Goal: Information Seeking & Learning: Check status

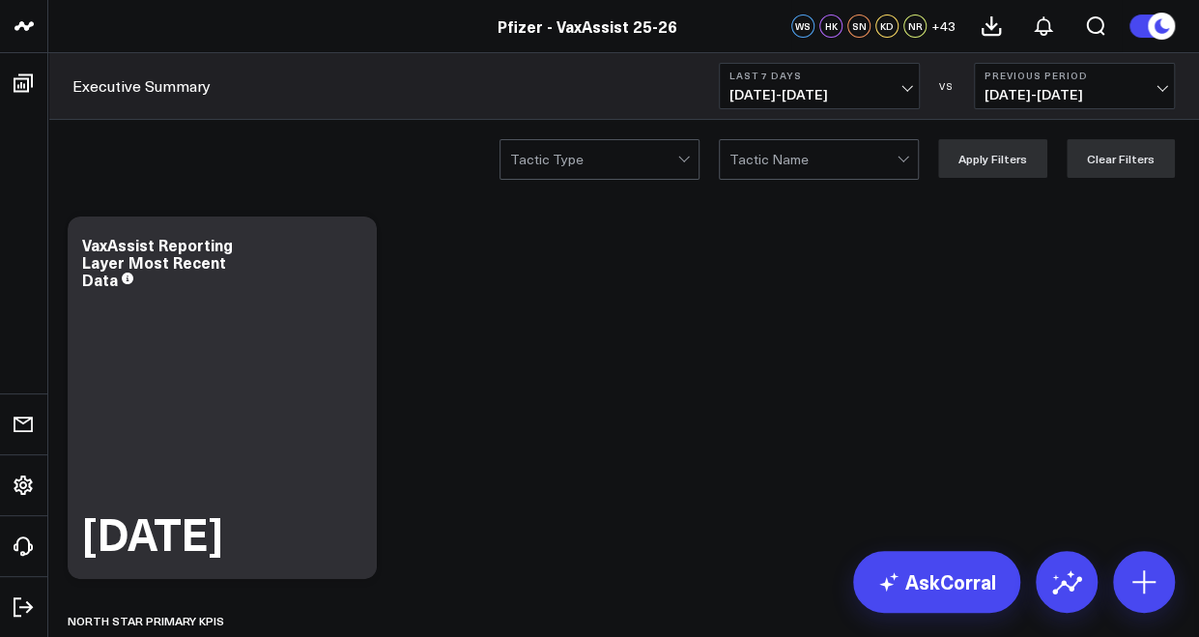
click at [847, 98] on span "[DATE] - [DATE]" at bounding box center [820, 94] width 180 height 15
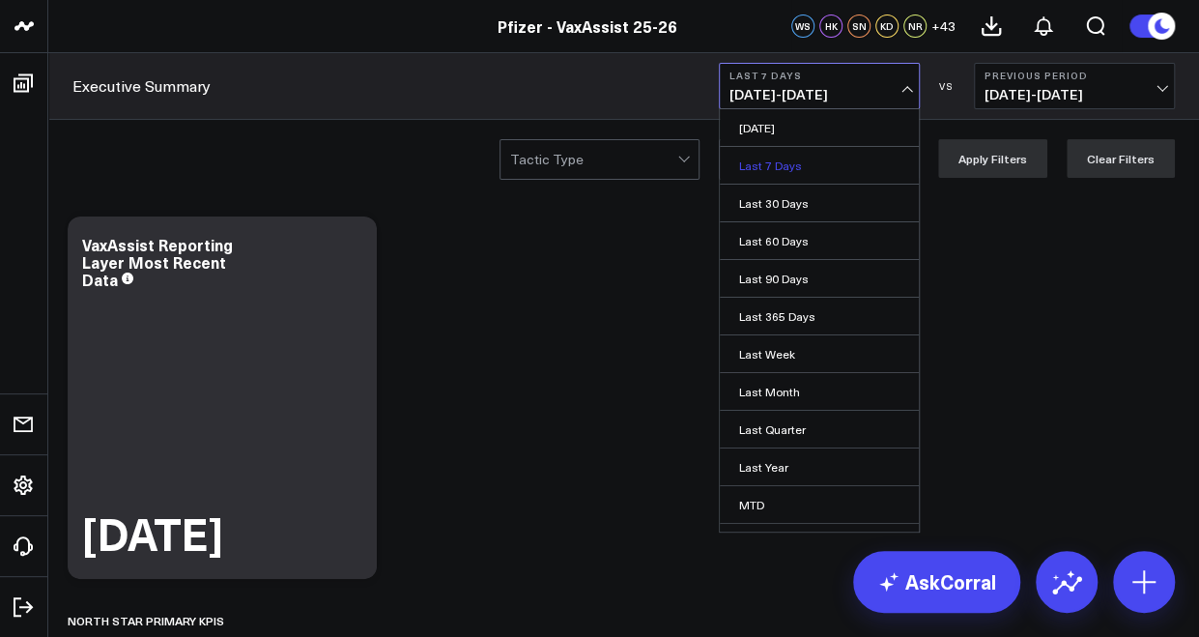
click at [789, 169] on link "Last 7 Days" at bounding box center [819, 165] width 199 height 37
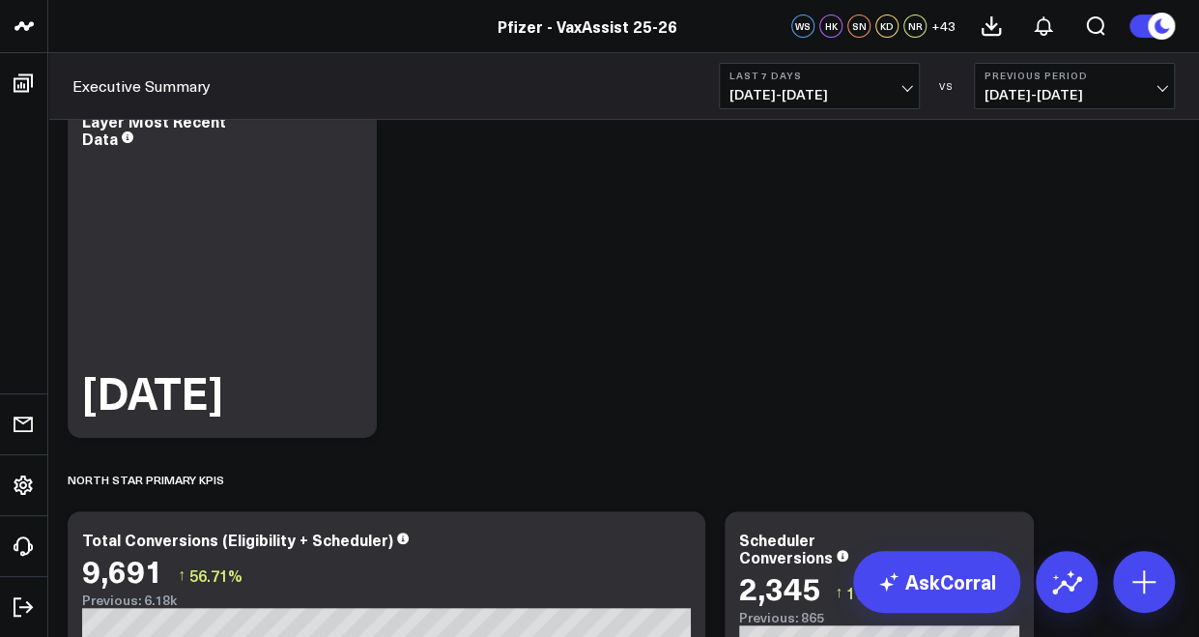
scroll to position [140, 0]
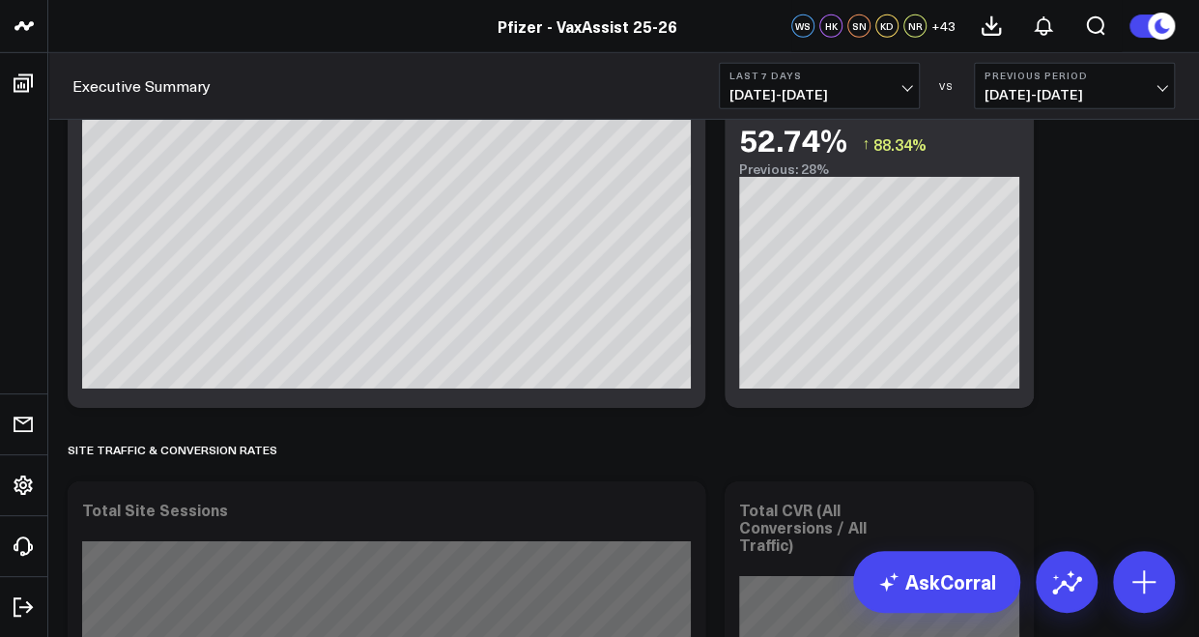
scroll to position [3162, 0]
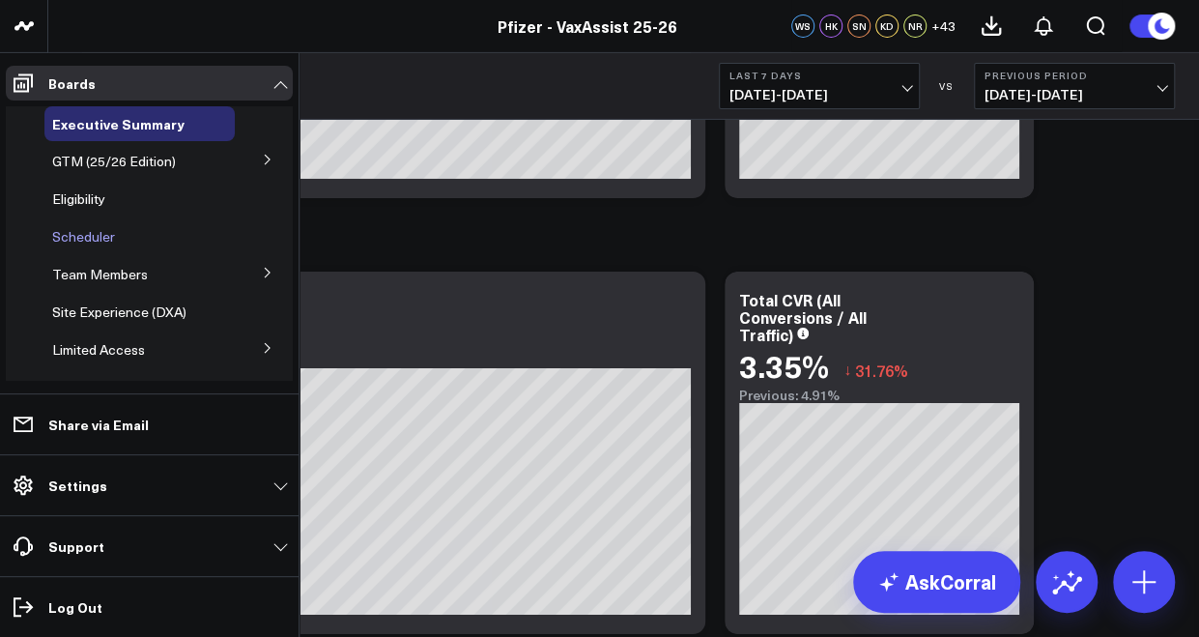
click at [88, 236] on span "Scheduler" at bounding box center [83, 236] width 63 height 18
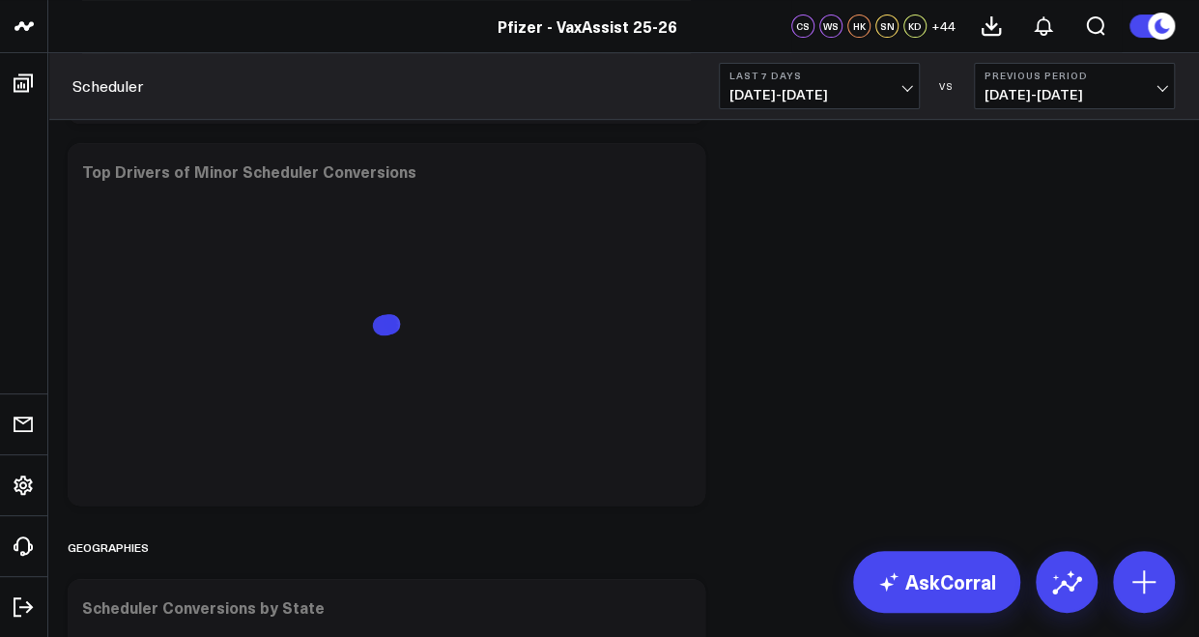
scroll to position [3941, 0]
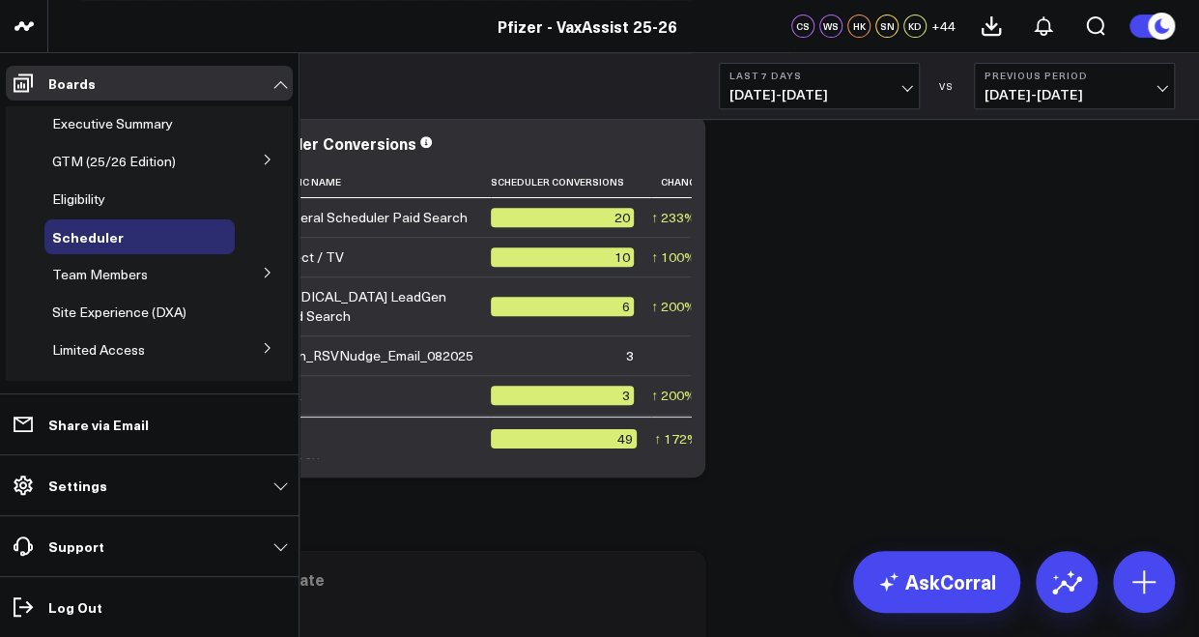
click at [262, 157] on icon at bounding box center [268, 160] width 12 height 12
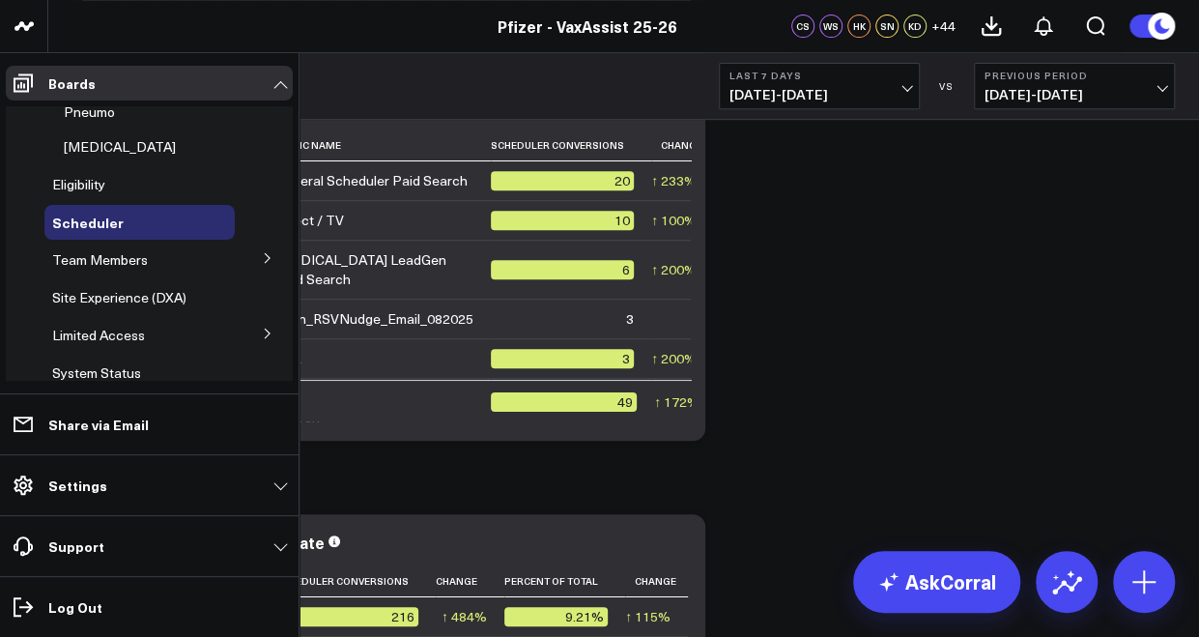
scroll to position [0, 0]
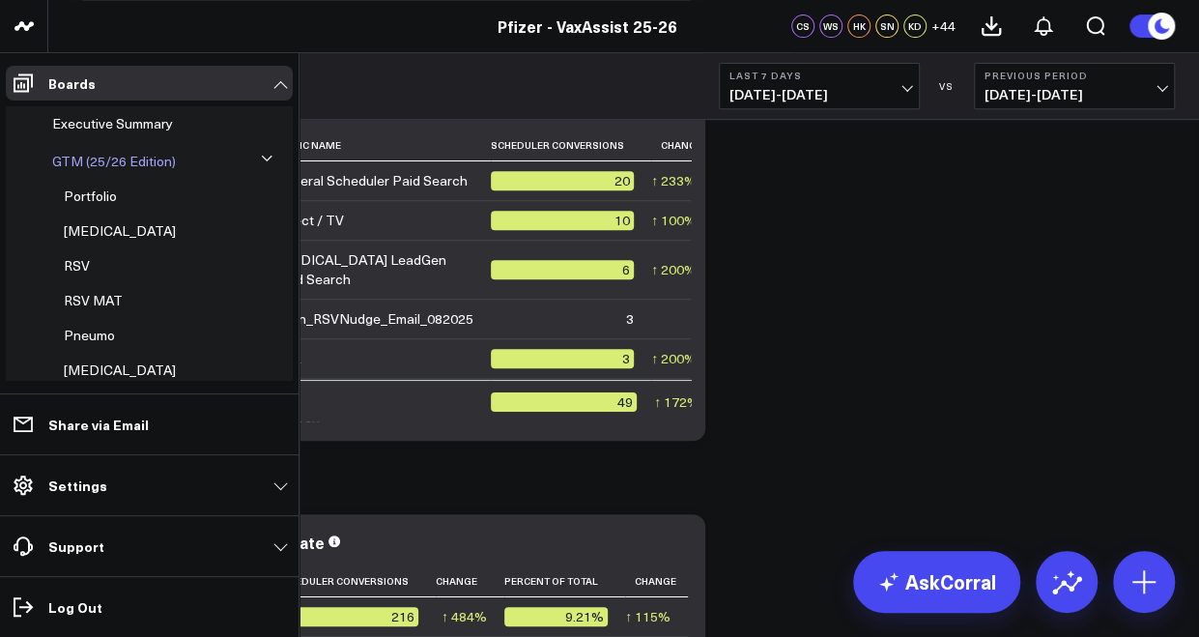
click at [159, 165] on span "GTM (25/26 Edition)" at bounding box center [114, 161] width 124 height 18
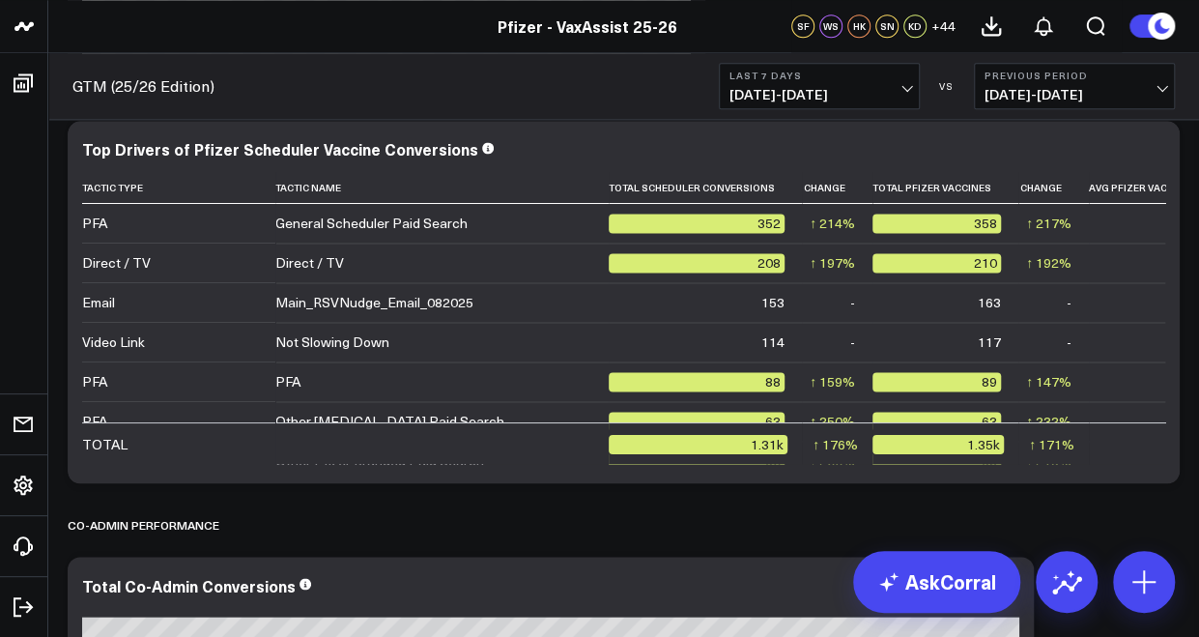
scroll to position [1207, 0]
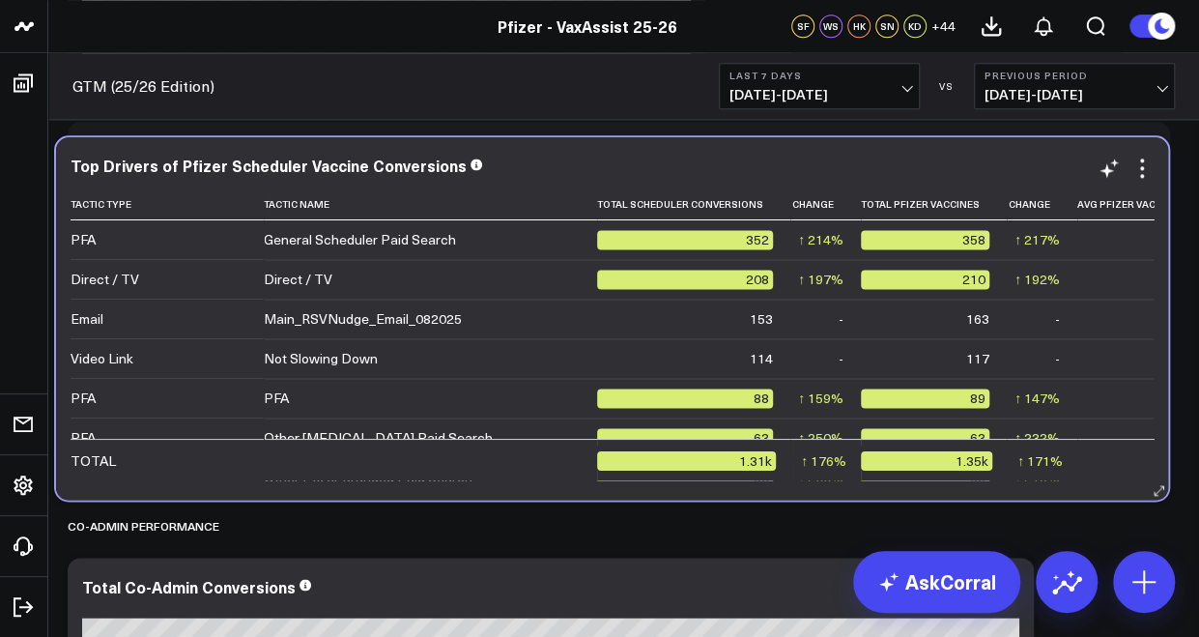
drag, startPoint x: 513, startPoint y: 373, endPoint x: 590, endPoint y: 487, distance: 137.3
click at [590, 487] on div "Top Drivers of Pfizer Scheduler Vaccine Conversions Tactic Type Tactic Name Tot…" at bounding box center [612, 318] width 1112 height 362
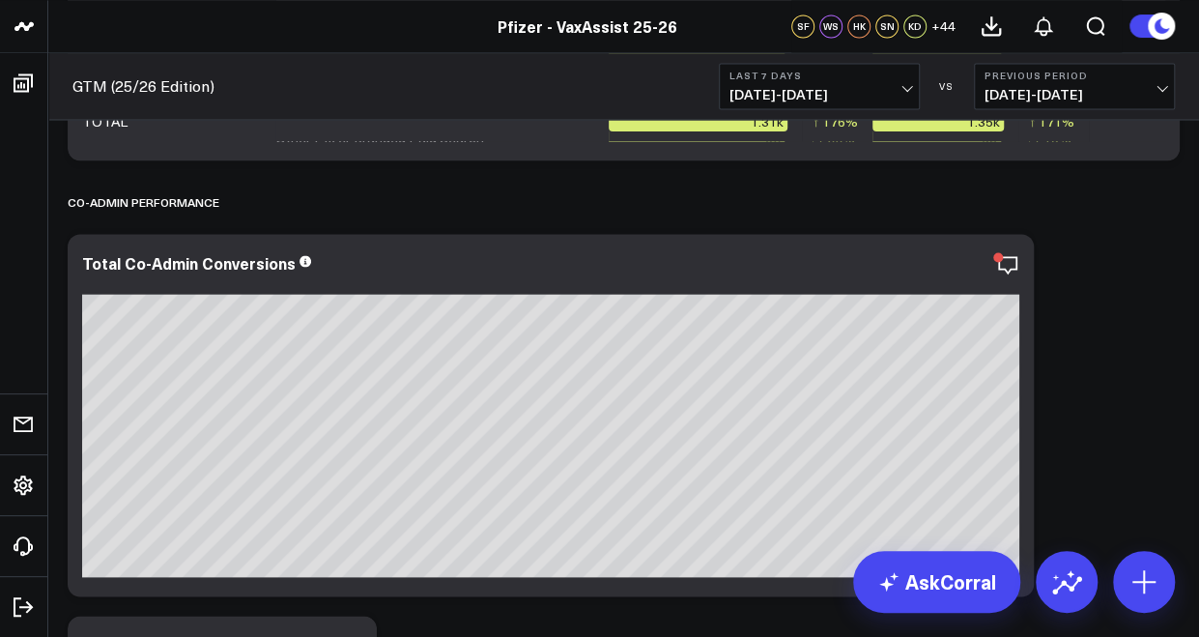
scroll to position [1536, 0]
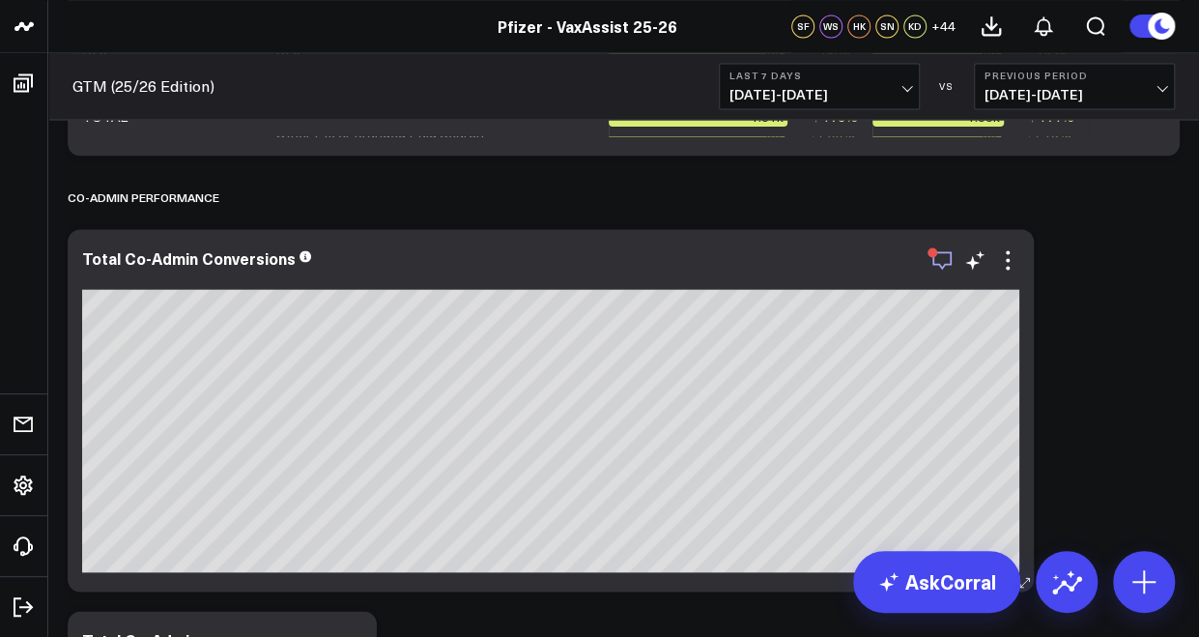
click at [951, 259] on icon "button" at bounding box center [942, 259] width 23 height 23
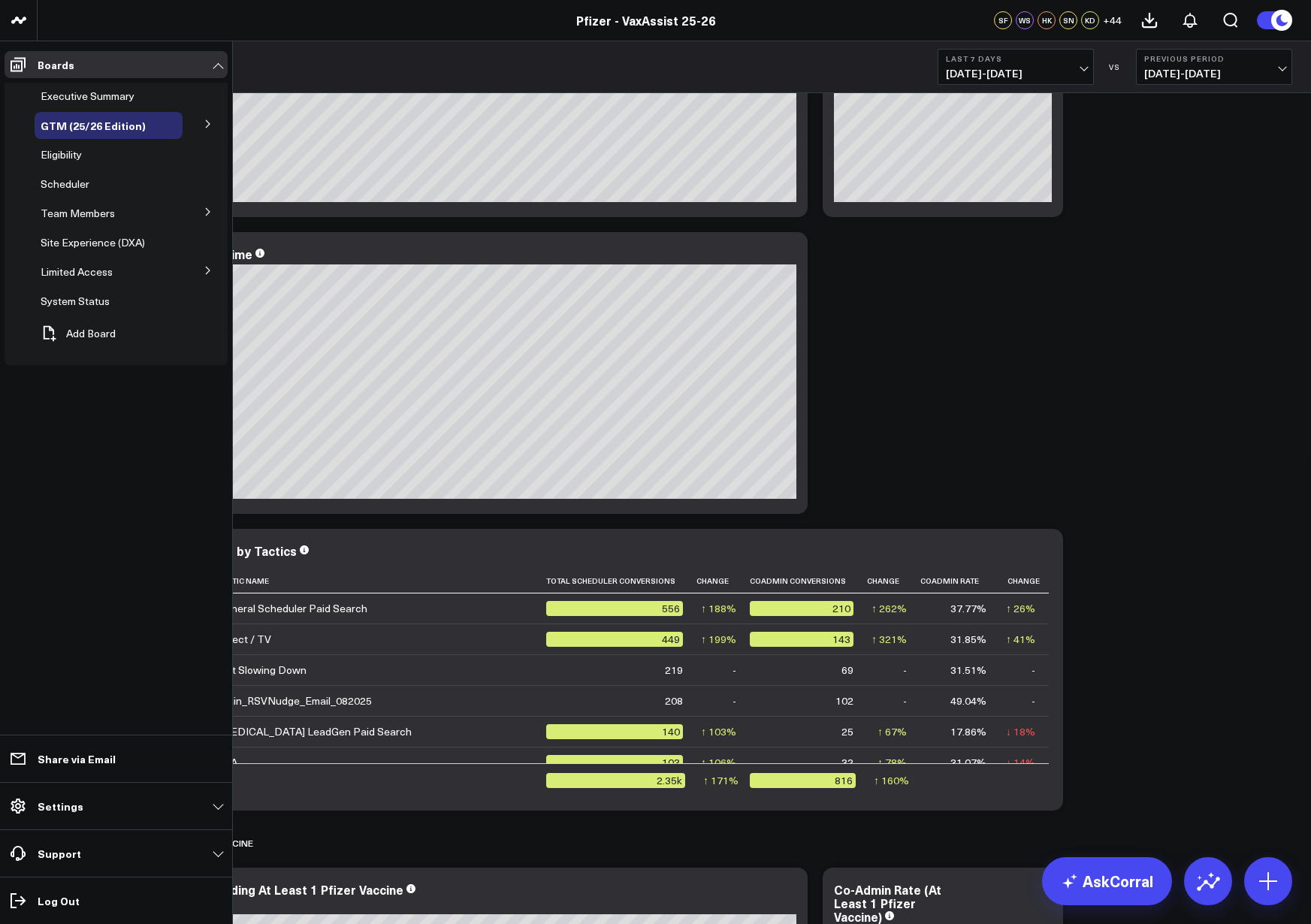
scroll to position [968, 0]
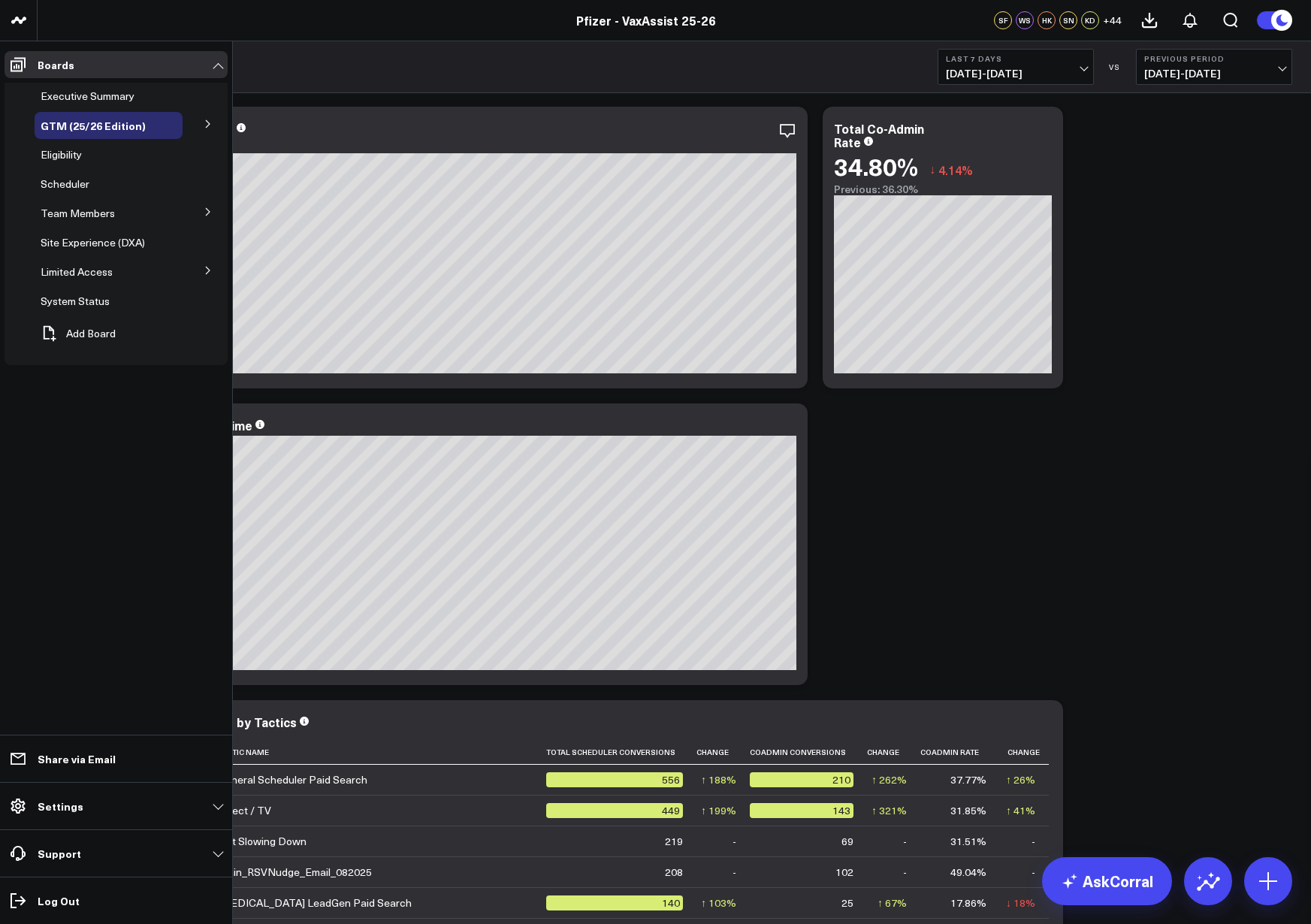
click at [68, 94] on span "Executive Summary" at bounding box center [87, 96] width 94 height 14
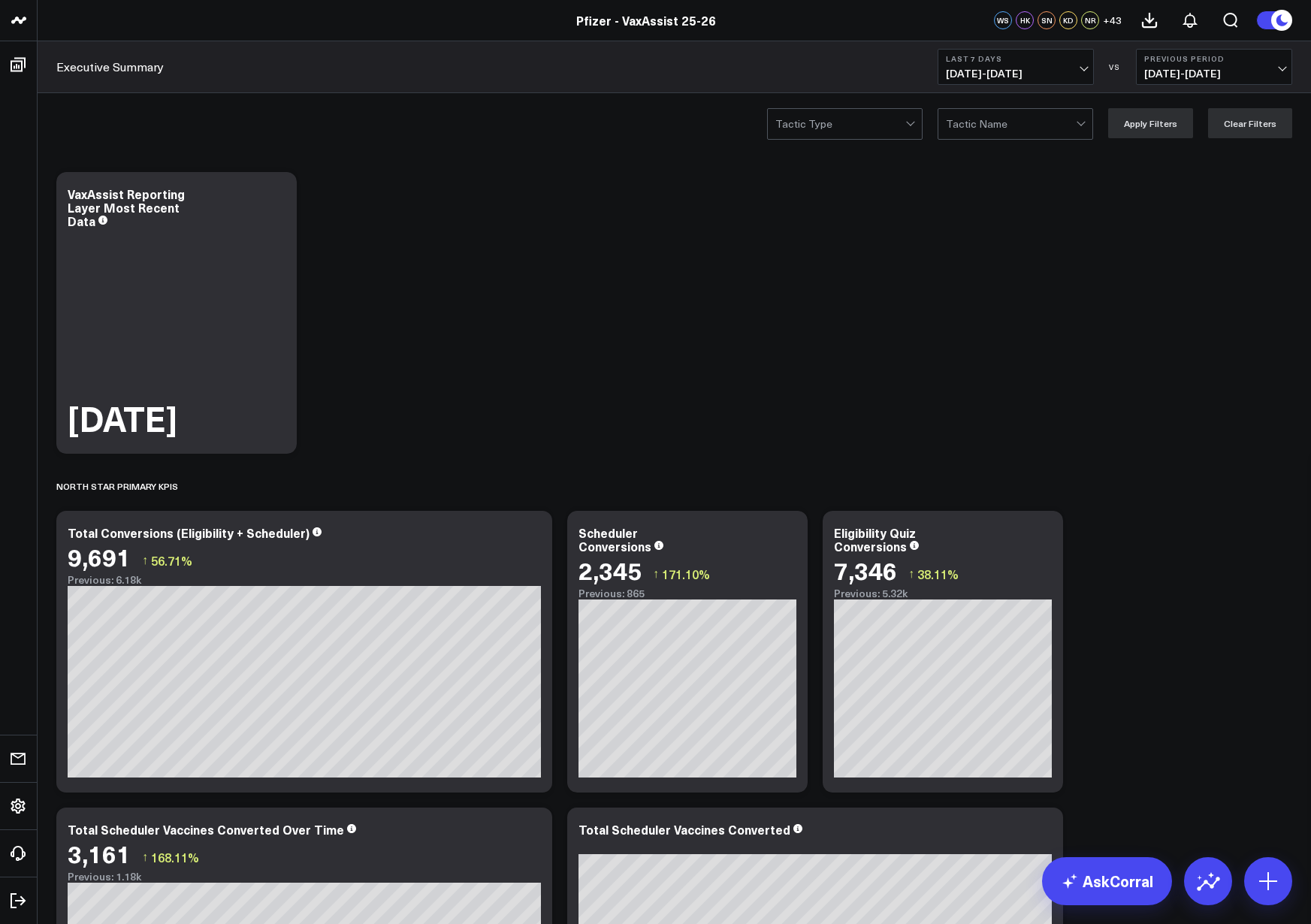
drag, startPoint x: 497, startPoint y: 212, endPoint x: 522, endPoint y: 207, distance: 25.5
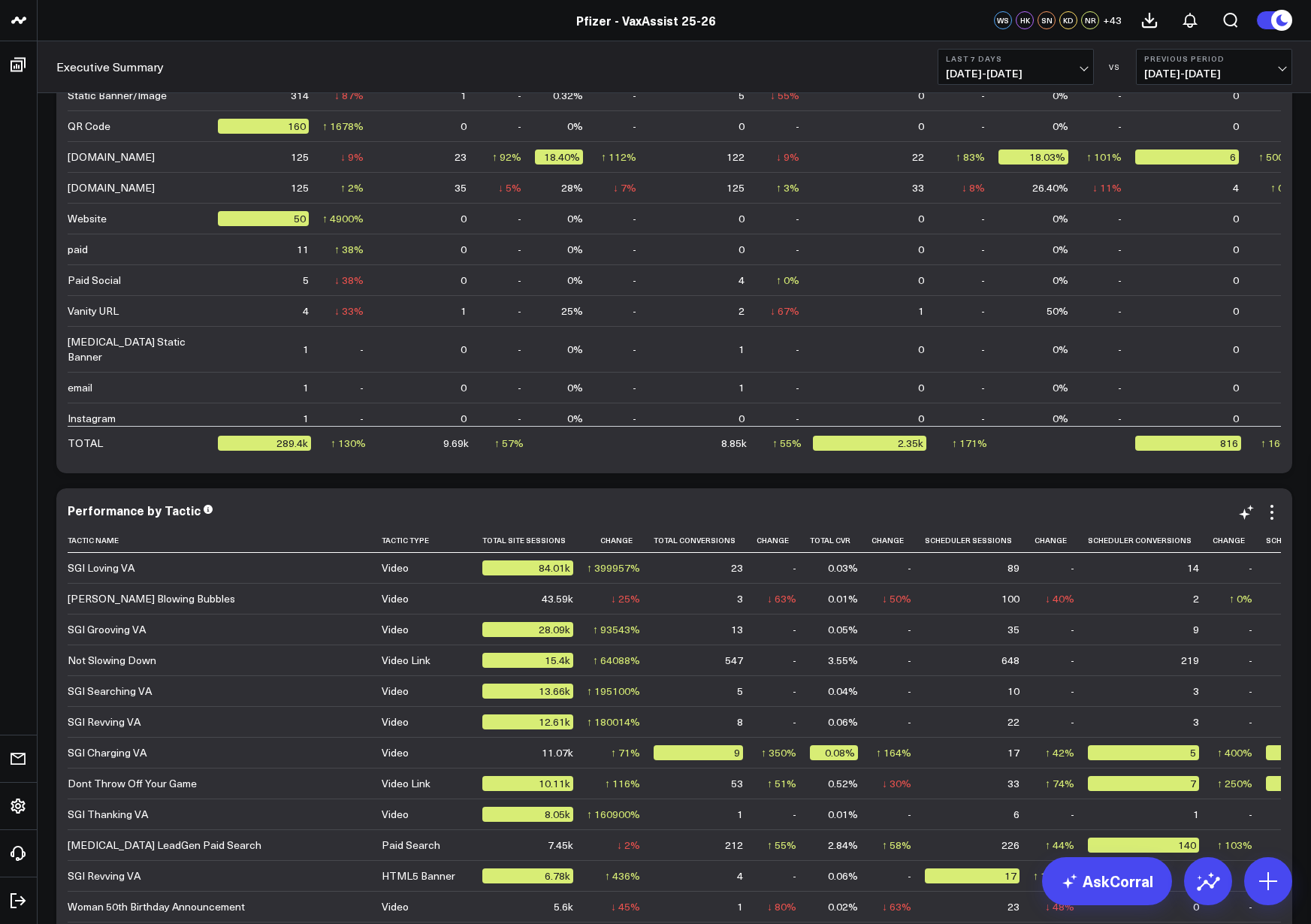
scroll to position [3935, 0]
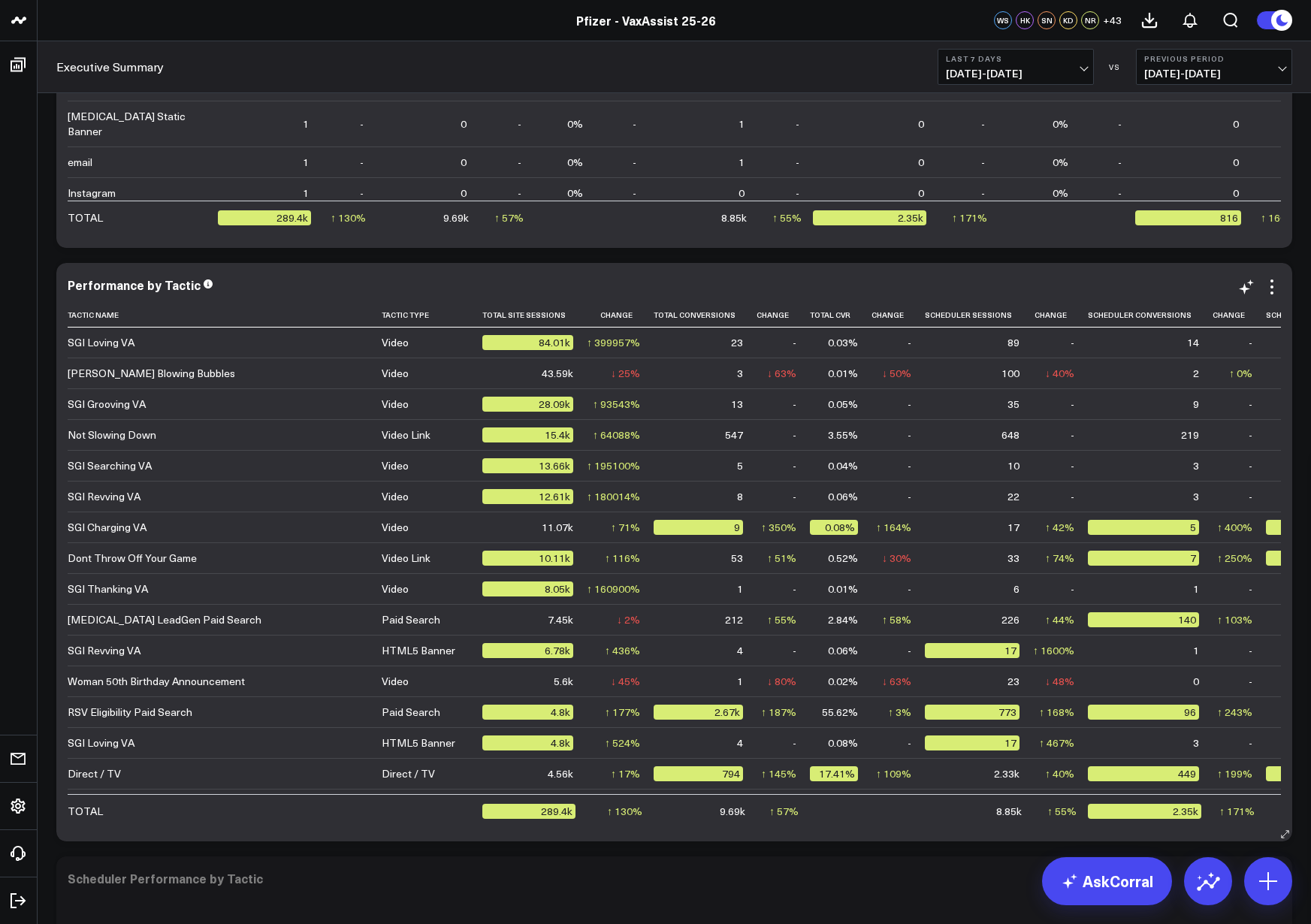
click at [203, 376] on div "Ernie Hudson Blowing Bubbles" at bounding box center [152, 373] width 168 height 15
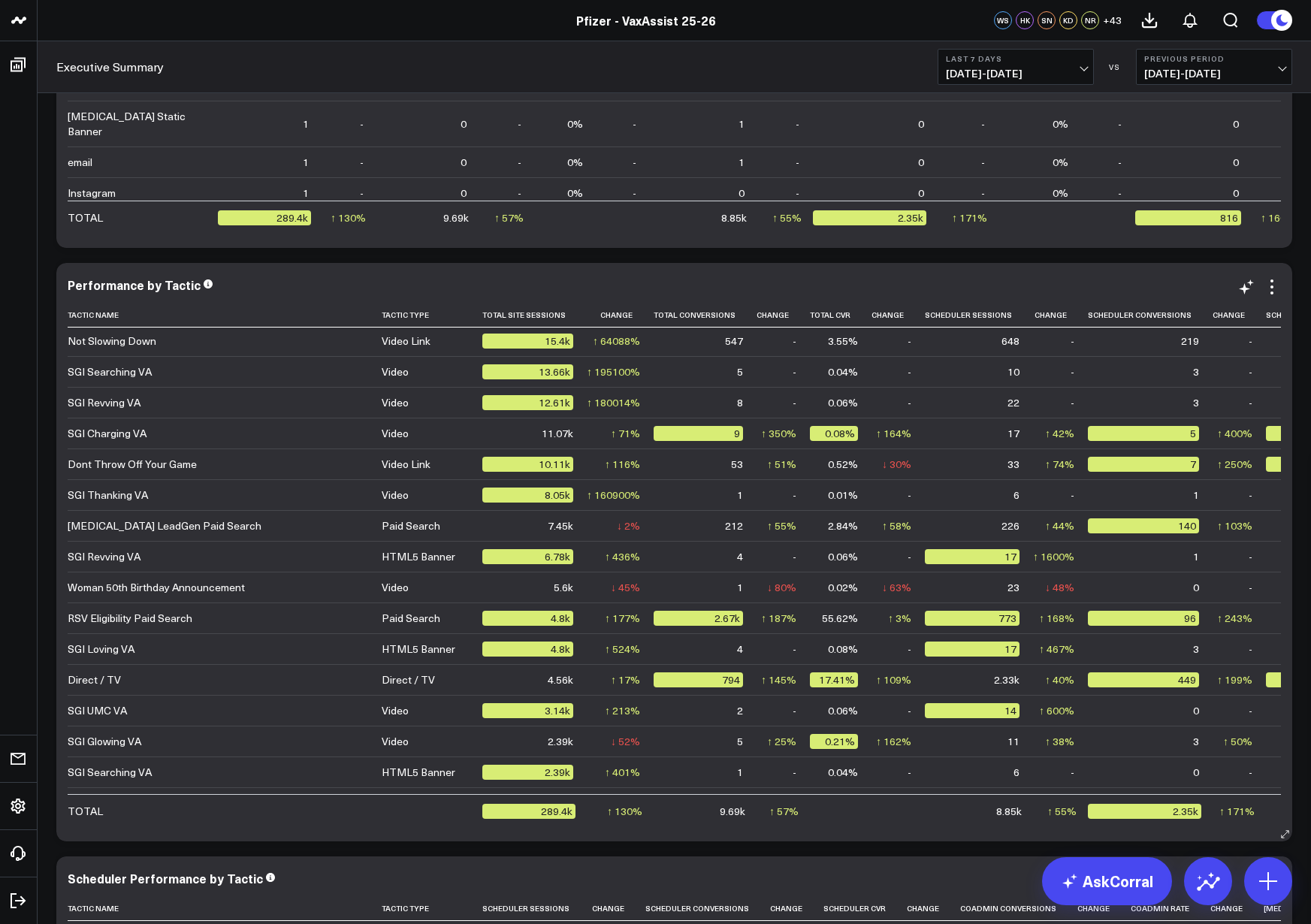
scroll to position [0, 0]
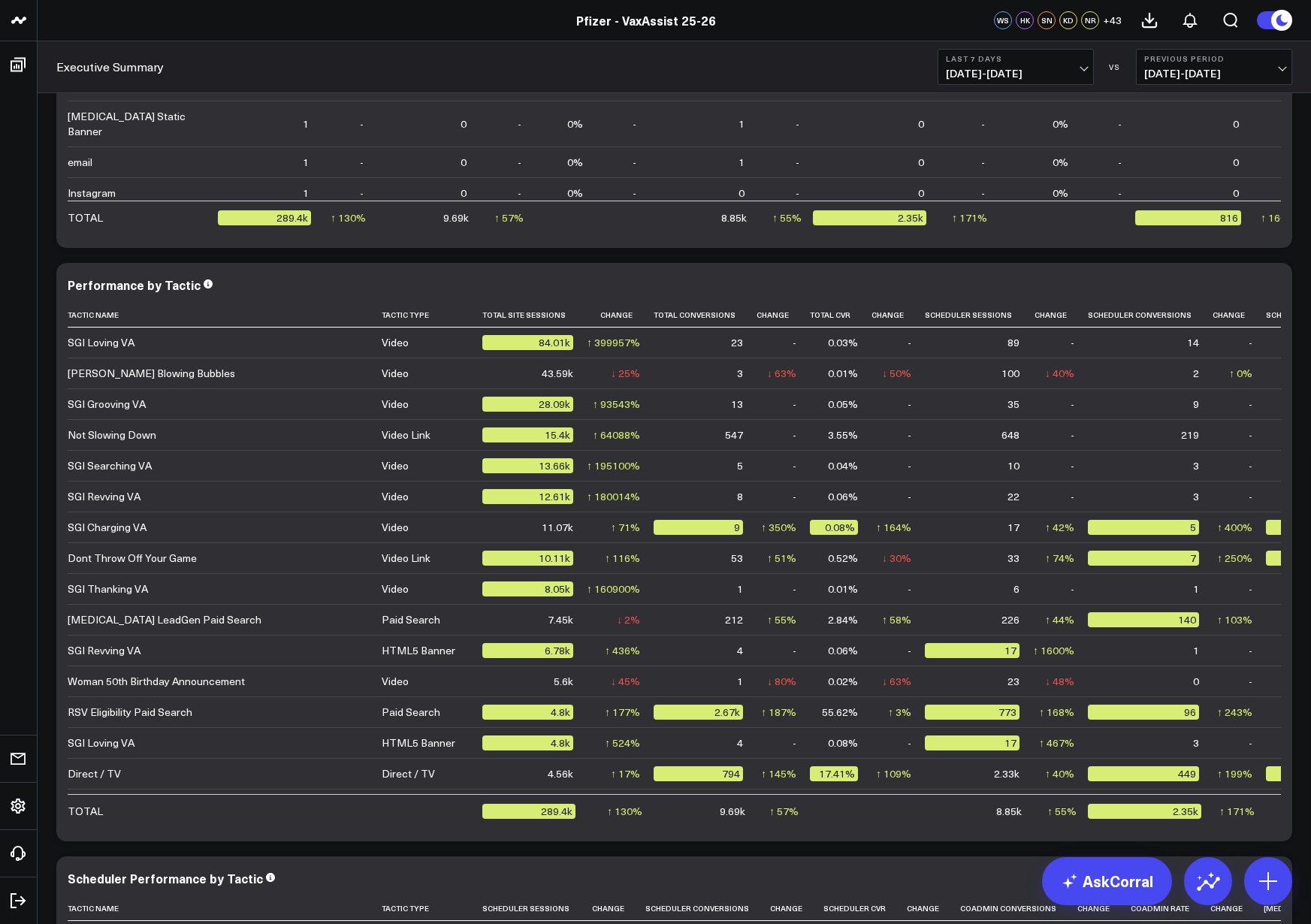
click at [932, 59] on b "Previous Period" at bounding box center [1214, 59] width 140 height 9
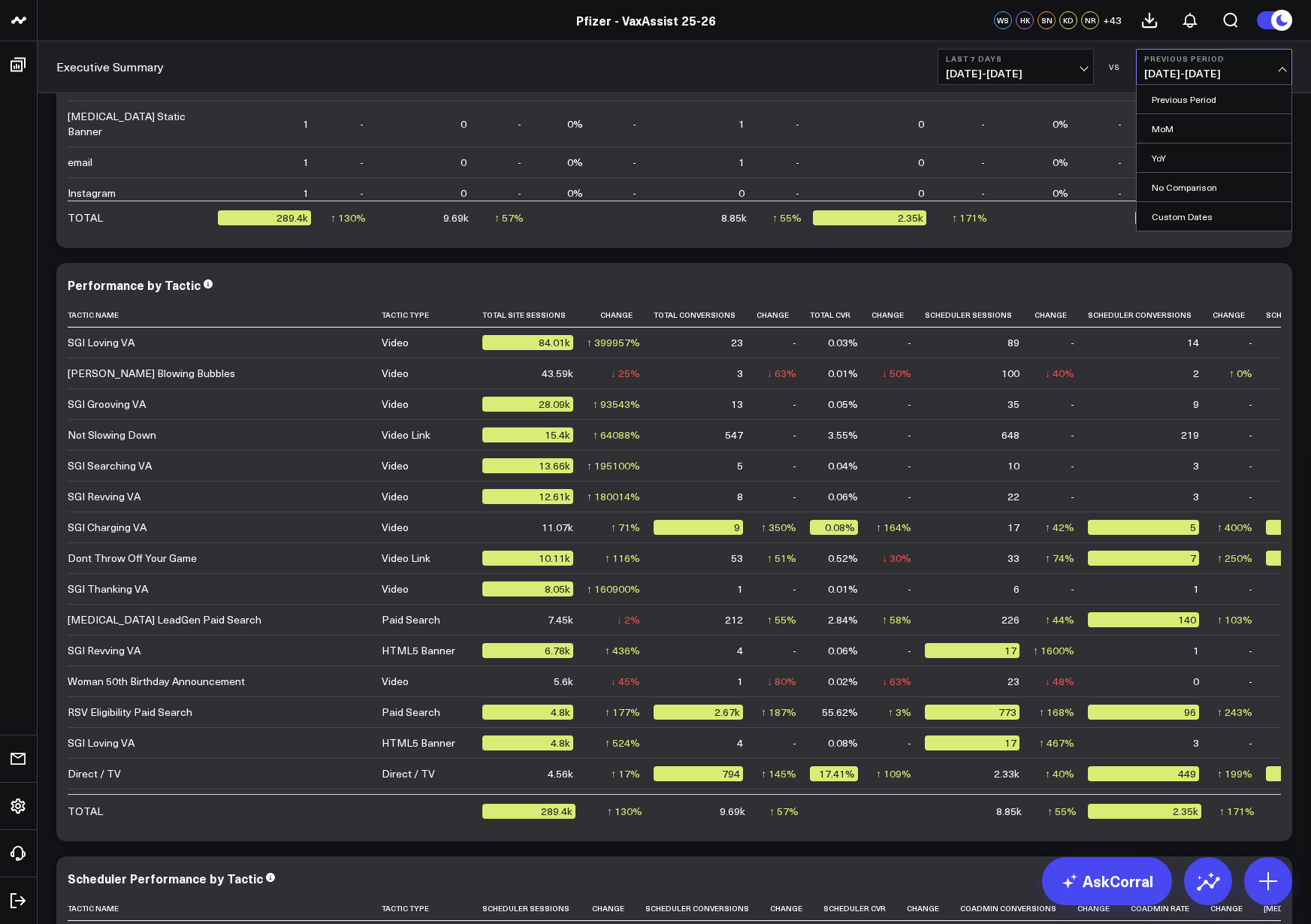
click at [932, 50] on div "Last 7 Days 08/27/25 - 09/02/25 VS Previous Period 08/20/25 - 08/26/25 Previous…" at bounding box center [1114, 67] width 354 height 36
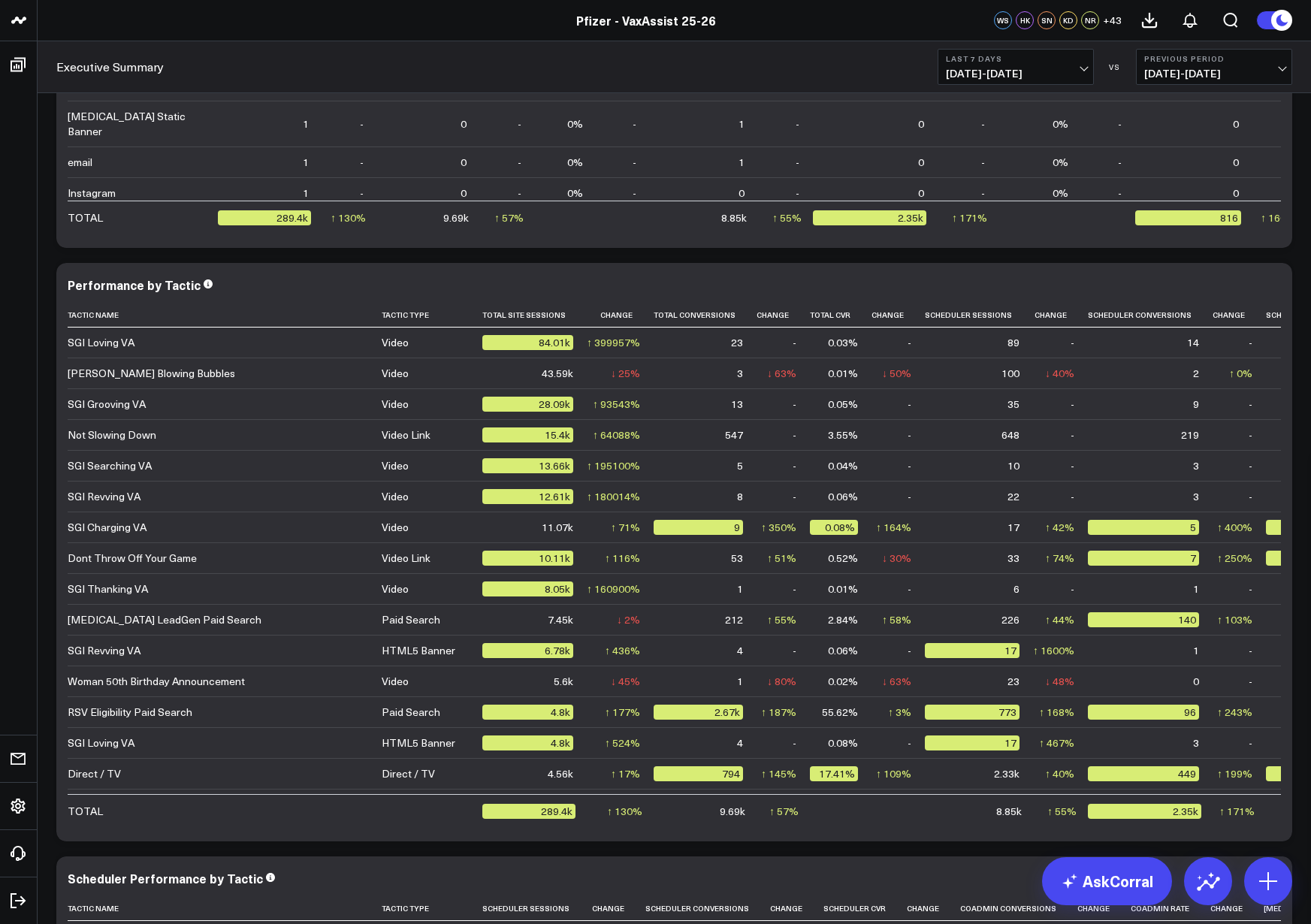
click at [932, 66] on button "Last 7 Days [DATE] - [DATE]" at bounding box center [1015, 67] width 156 height 36
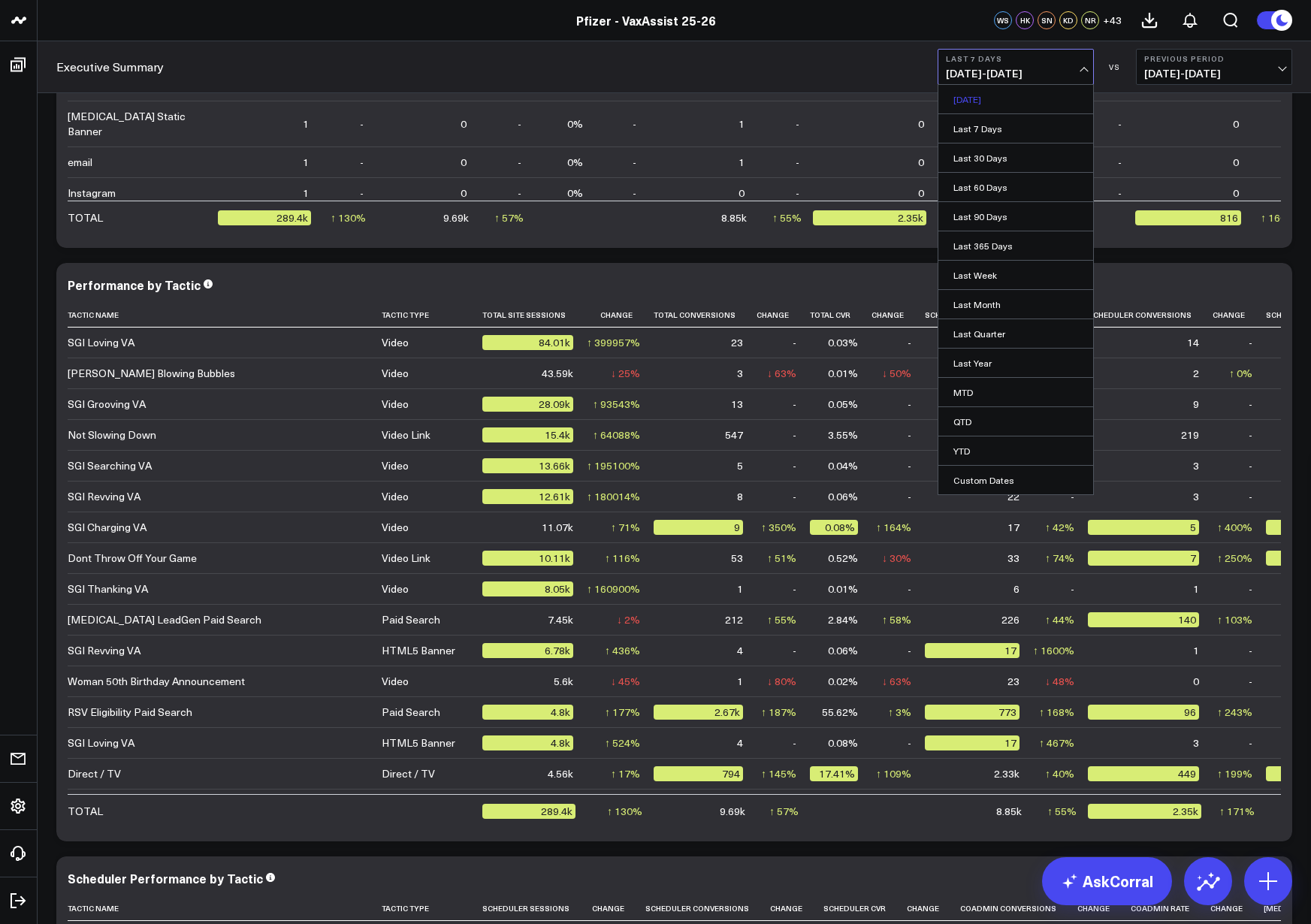
click at [932, 96] on link "[DATE]" at bounding box center [1015, 99] width 155 height 29
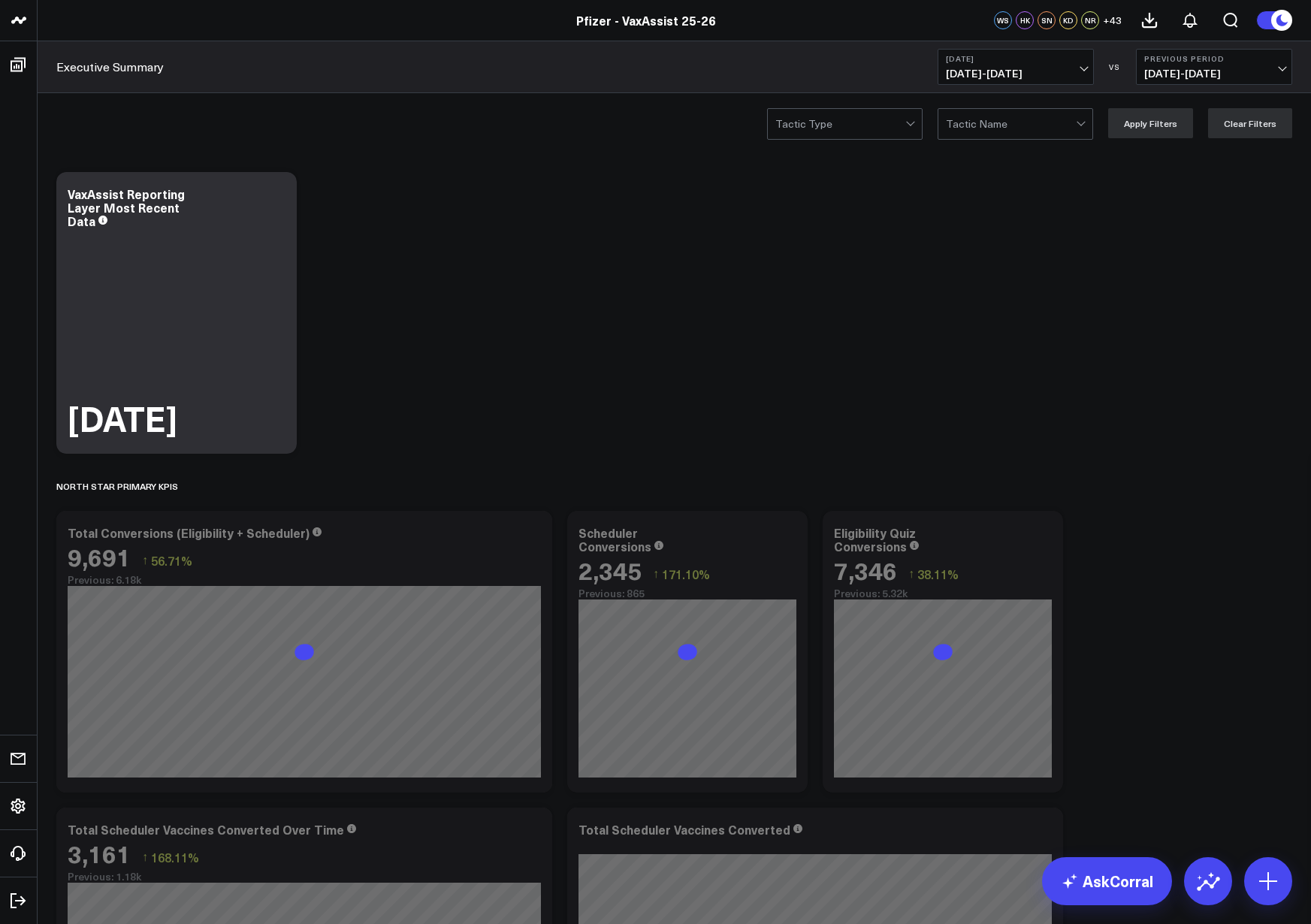
scroll to position [75, 0]
